Goal: Information Seeking & Learning: Check status

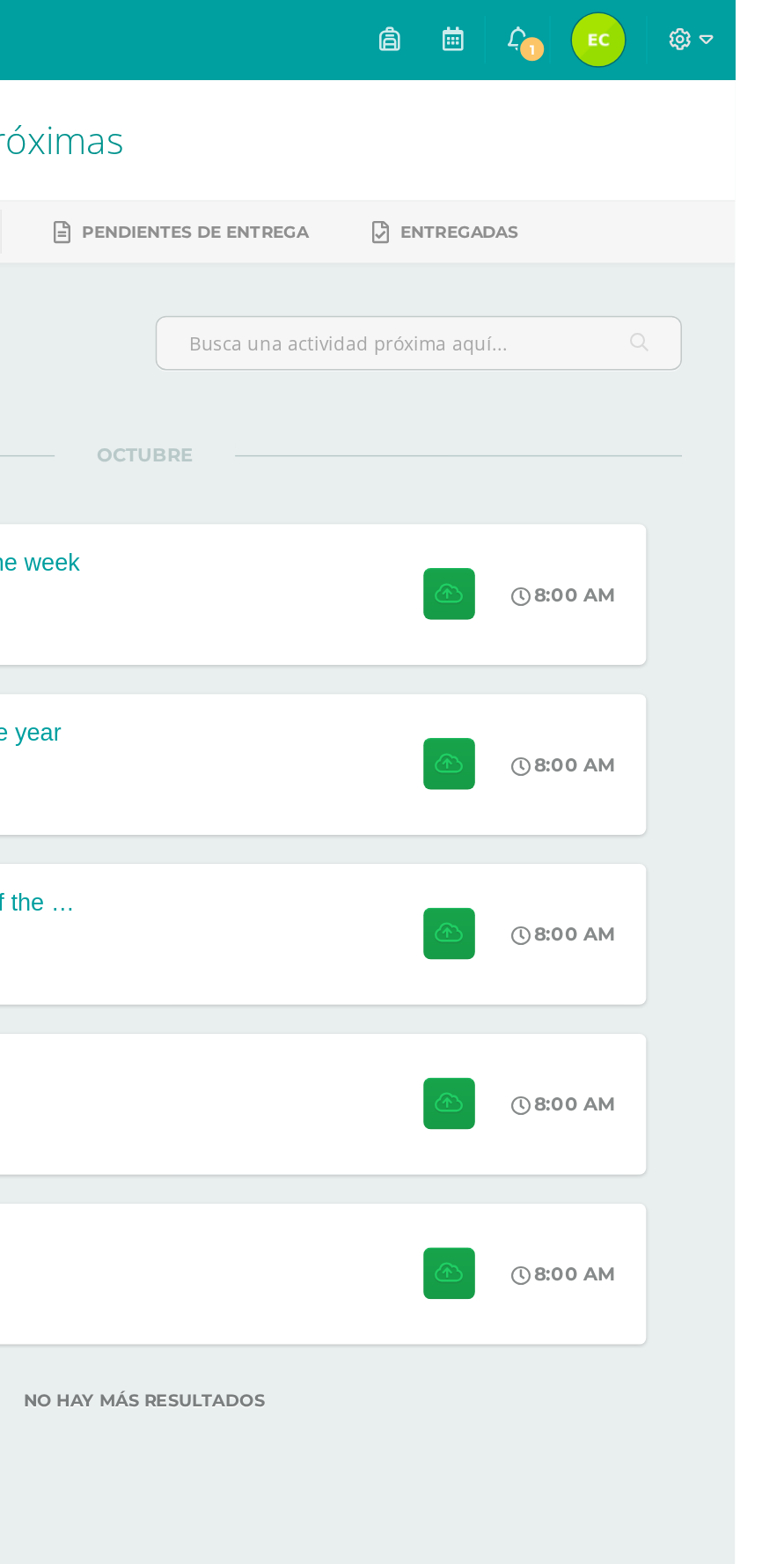
click at [661, 25] on link "1" at bounding box center [640, 26] width 42 height 52
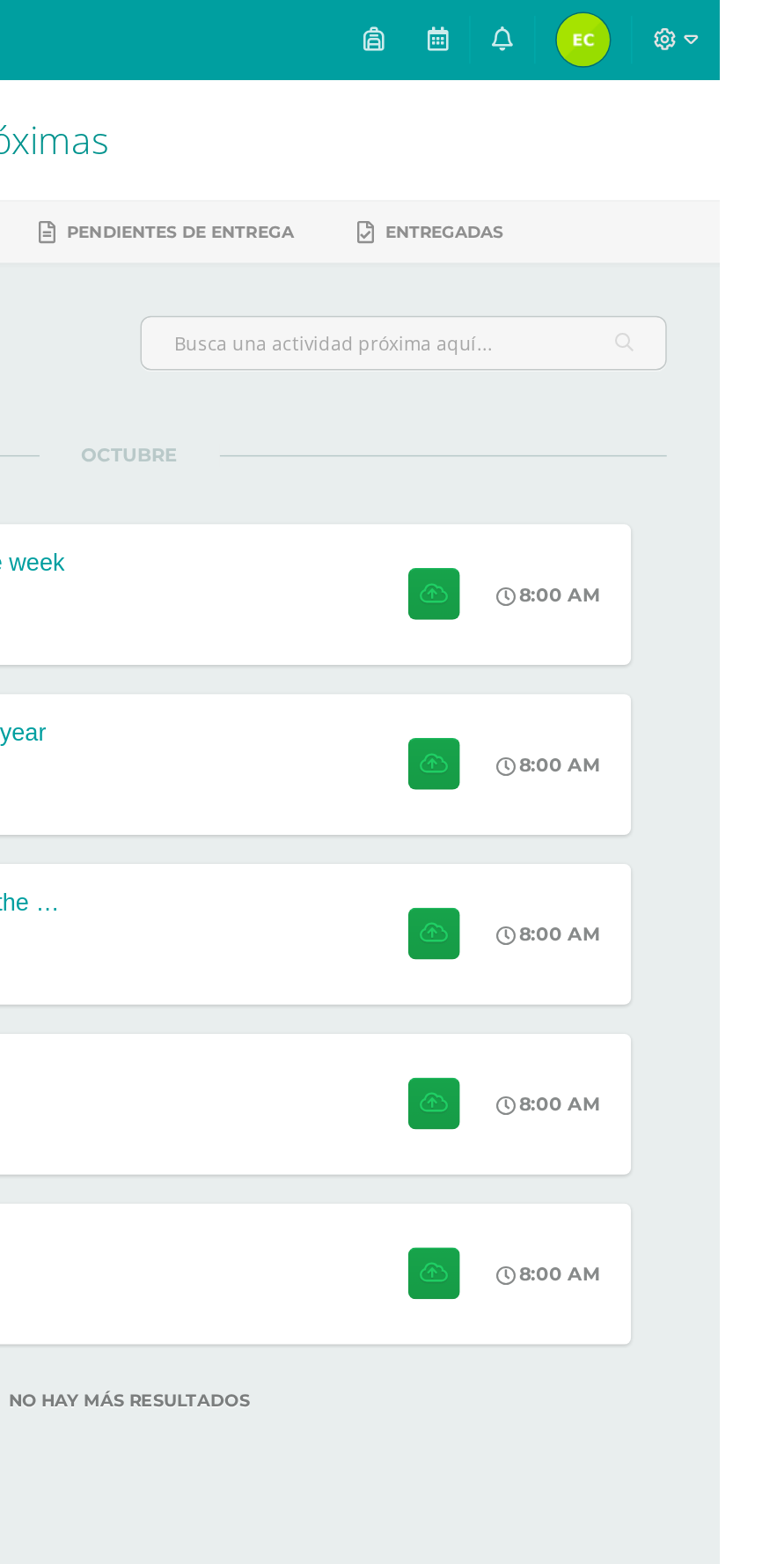
click at [713, 630] on div "8:00 AM" at bounding box center [680, 620] width 94 height 94
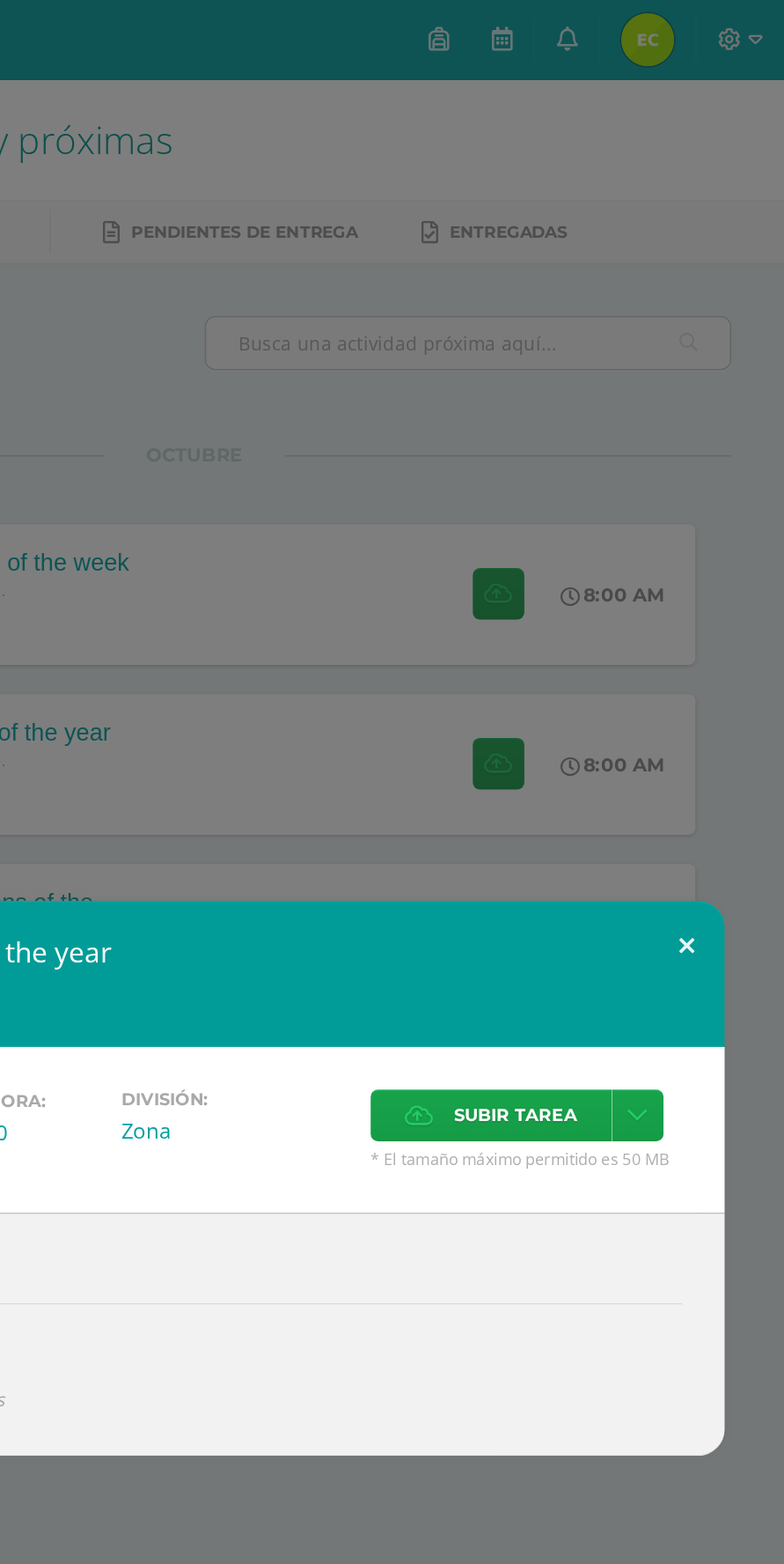
click at [734, 634] on button at bounding box center [719, 628] width 51 height 60
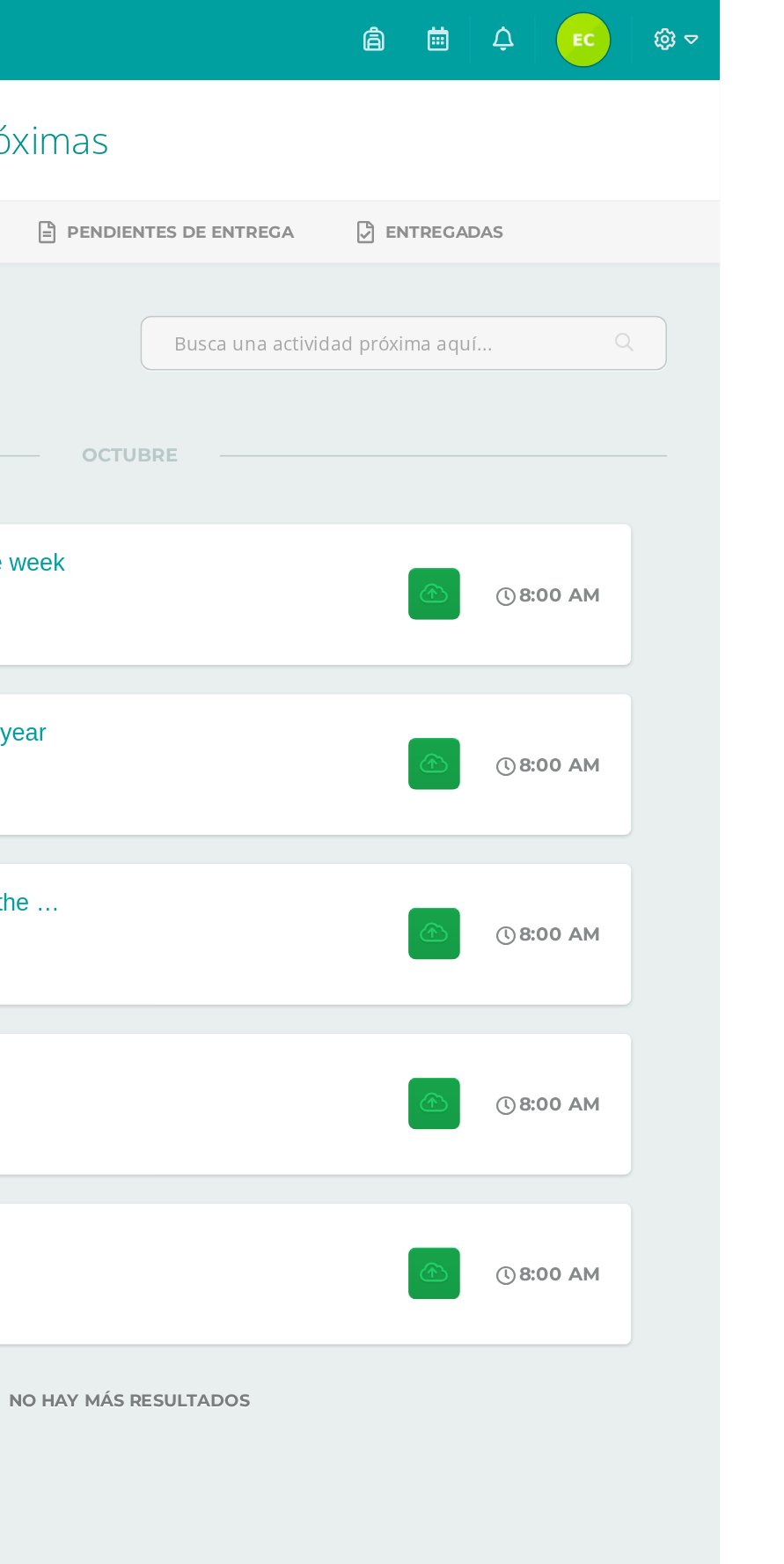
click at [711, 11] on img at bounding box center [694, 26] width 36 height 36
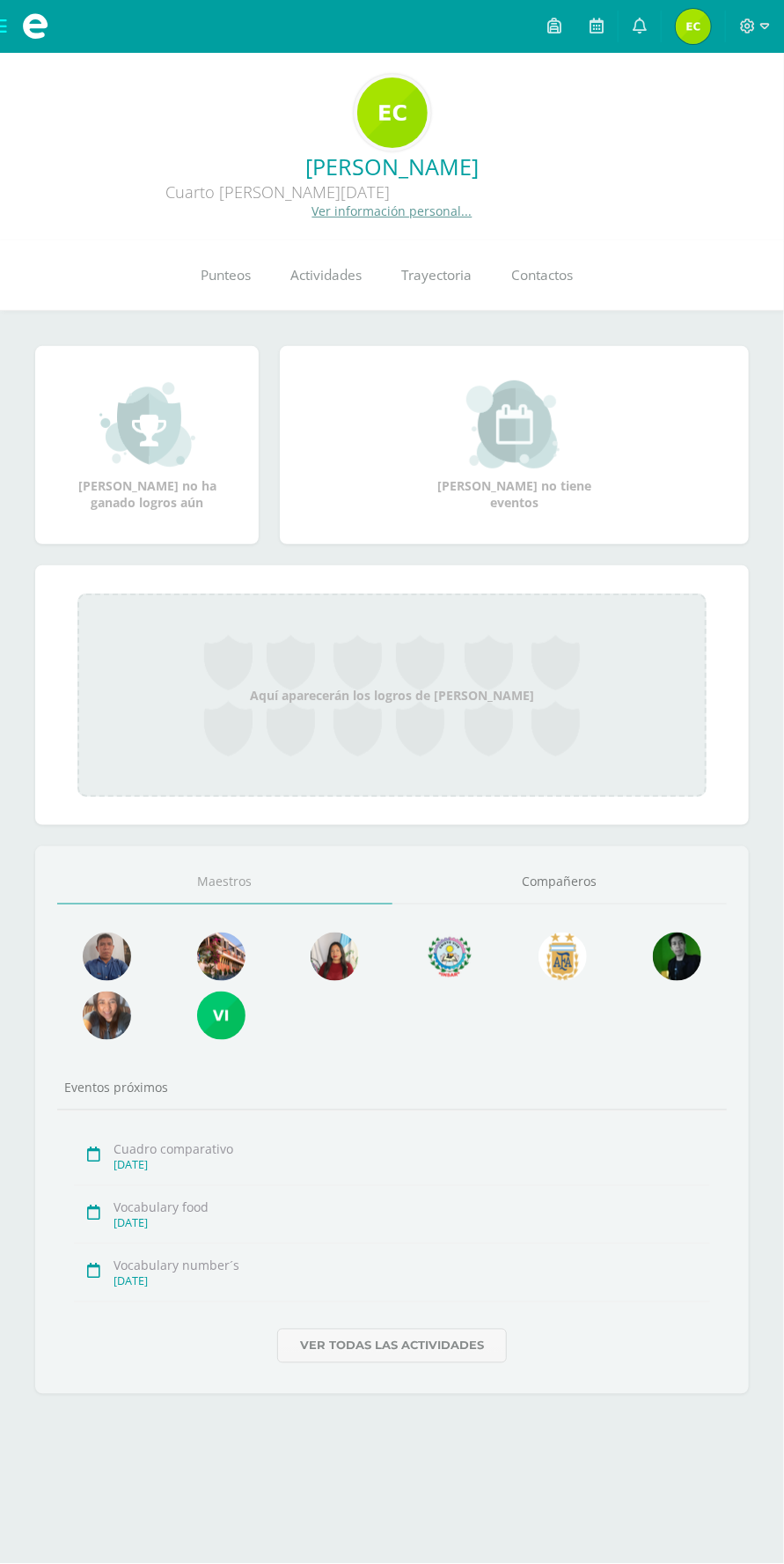
click at [241, 270] on span "Punteos" at bounding box center [226, 276] width 51 height 19
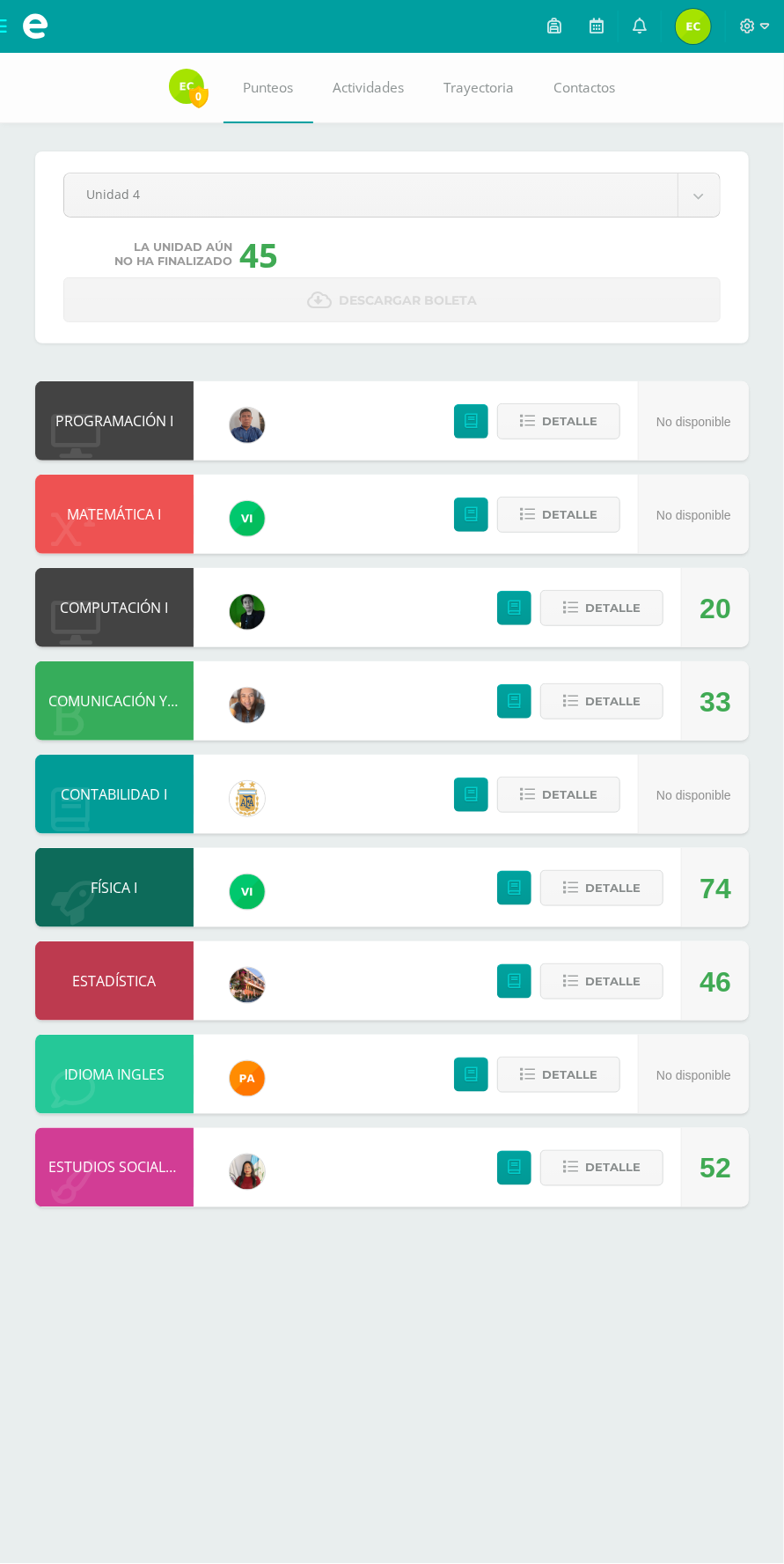
click at [675, 27] on span "Edgar Arcangel Mi Perfil" at bounding box center [693, 26] width 42 height 36
